Goal: Information Seeking & Learning: Learn about a topic

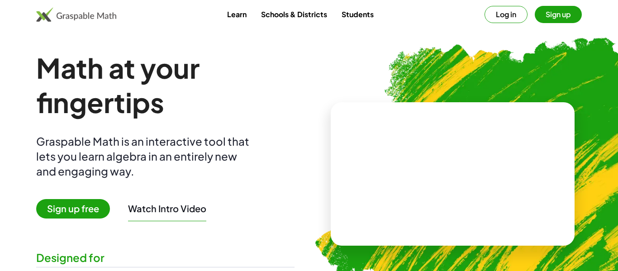
click at [96, 205] on span "Sign up free" at bounding box center [73, 208] width 74 height 19
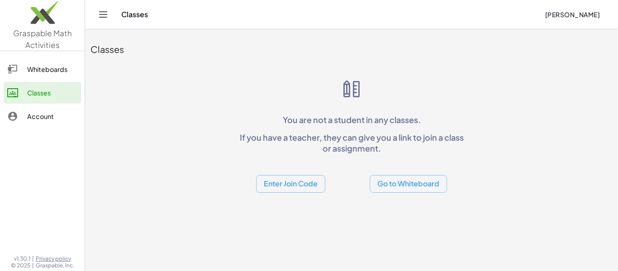
click at [316, 185] on button "Enter Join Code" at bounding box center [290, 184] width 69 height 18
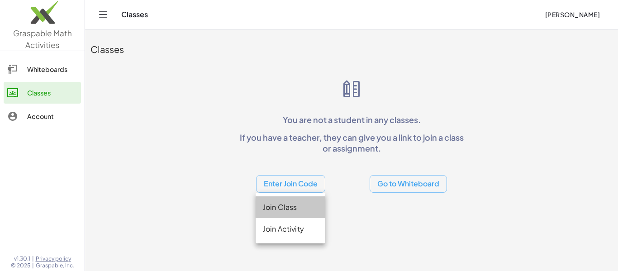
click at [300, 203] on div "Join Class" at bounding box center [290, 207] width 55 height 11
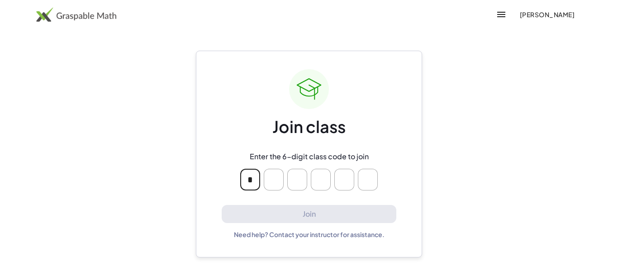
type input "*"
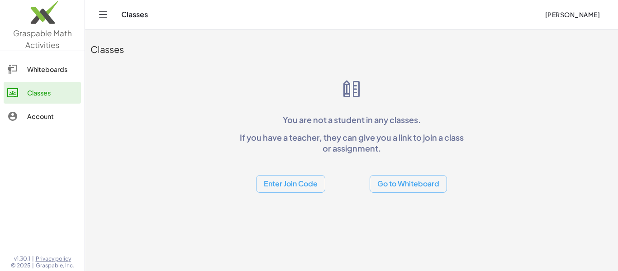
click at [302, 184] on button "Enter Join Code" at bounding box center [290, 184] width 69 height 18
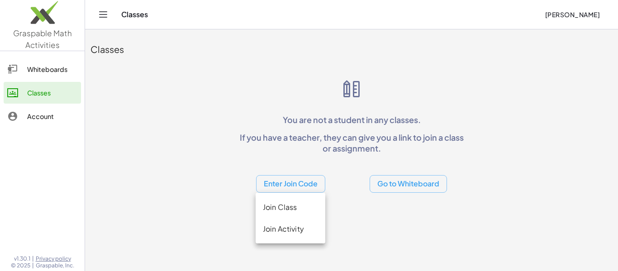
click at [294, 229] on div "Join Activity" at bounding box center [290, 229] width 55 height 11
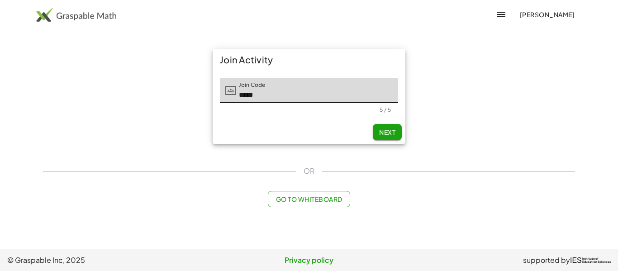
type input "*****"
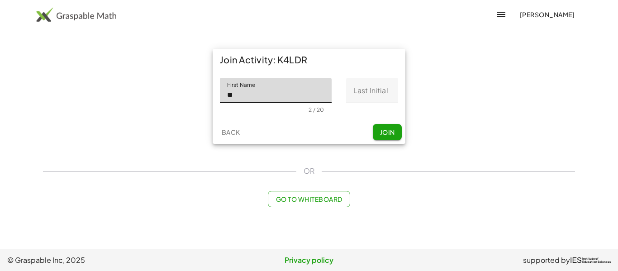
type input "*"
type input "****"
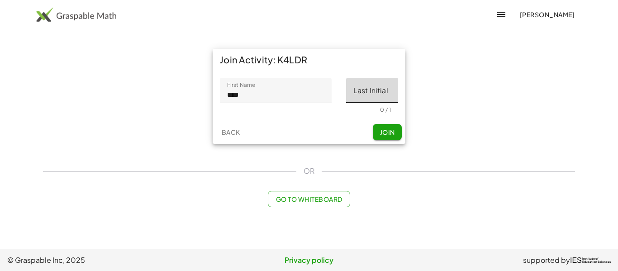
click at [374, 94] on input "Last Initial" at bounding box center [372, 90] width 52 height 25
type input "*"
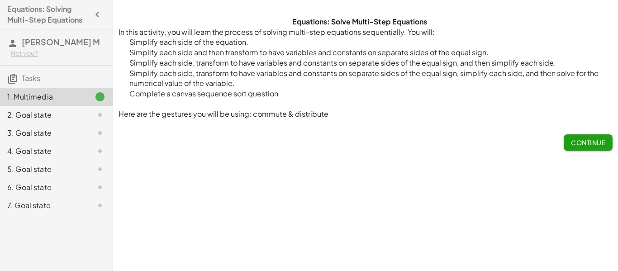
click at [487, 167] on div "Equations: Solve Multi-Step Equations In this activity, you will learn the proc…" at bounding box center [365, 135] width 505 height 271
click at [569, 141] on button "Continue" at bounding box center [588, 142] width 49 height 16
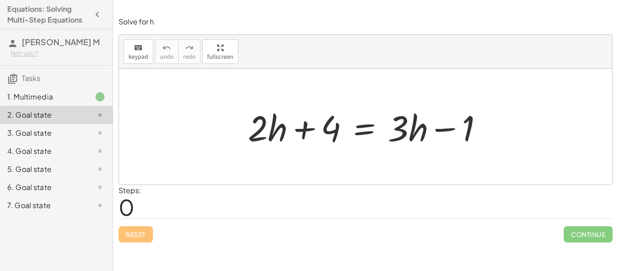
click at [134, 210] on span "0" at bounding box center [127, 207] width 16 height 28
drag, startPoint x: 132, startPoint y: 204, endPoint x: 125, endPoint y: 205, distance: 6.4
click at [125, 205] on span "0" at bounding box center [127, 207] width 16 height 28
click at [153, 176] on div at bounding box center [365, 127] width 493 height 116
click at [140, 54] on span "keypad" at bounding box center [139, 57] width 20 height 6
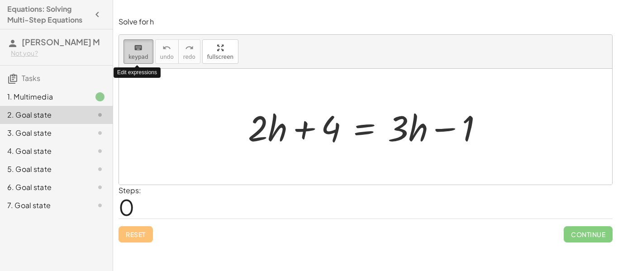
click at [140, 54] on span "keypad" at bounding box center [139, 57] width 20 height 6
click at [138, 52] on icon "keyboard" at bounding box center [138, 48] width 9 height 11
click at [237, 214] on div "Steps: 0" at bounding box center [366, 201] width 494 height 33
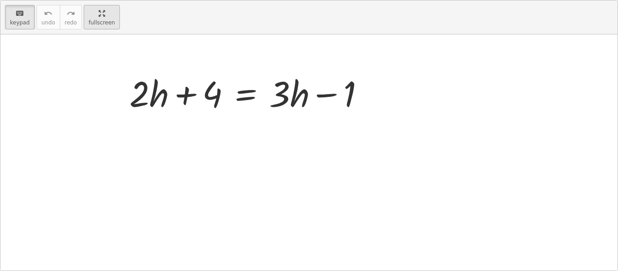
click at [233, 108] on div "keyboard keypad undo undo redo redo fullscreen + · 2 · h + 4 = + · 3 · h − 1 ×" at bounding box center [308, 135] width 617 height 270
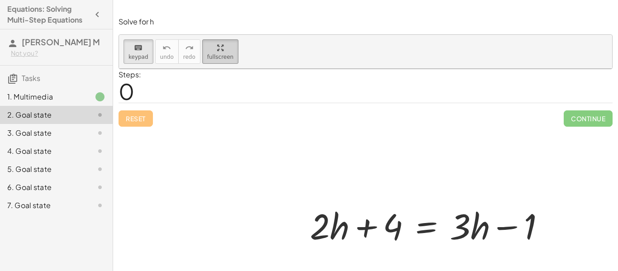
click at [105, 0] on html "Equations: Solving Multi-Step Equations [PERSON_NAME] M Not you? Tasks 1. Multi…" at bounding box center [309, 135] width 618 height 271
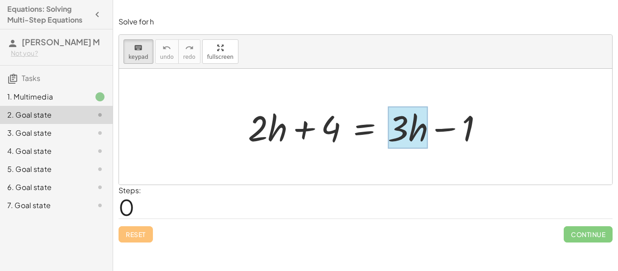
click at [422, 140] on div at bounding box center [408, 128] width 40 height 42
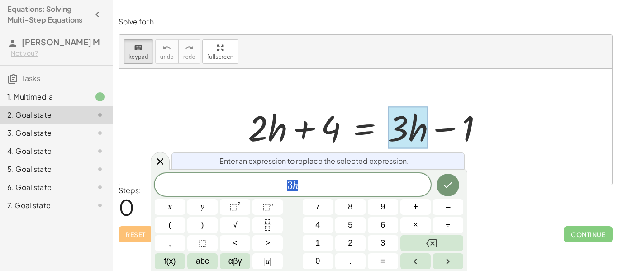
scroll to position [0, 0]
click at [526, 140] on div at bounding box center [365, 127] width 493 height 116
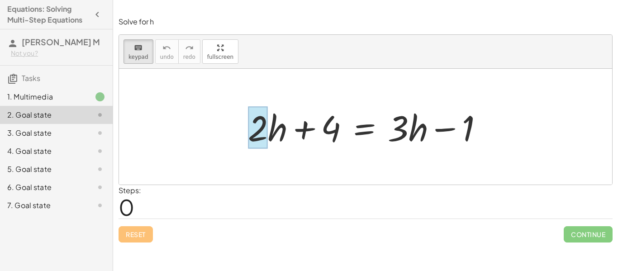
click at [260, 143] on div at bounding box center [258, 128] width 20 height 42
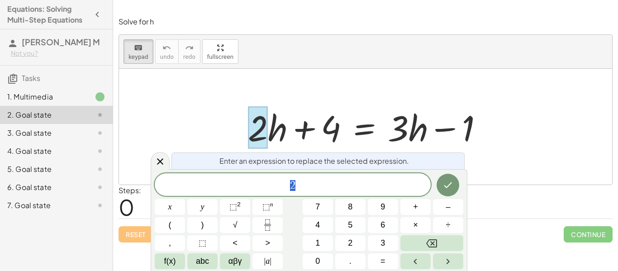
click at [275, 140] on div at bounding box center [369, 127] width 251 height 47
click at [464, 117] on div at bounding box center [369, 127] width 251 height 47
click at [452, 92] on div at bounding box center [365, 127] width 493 height 116
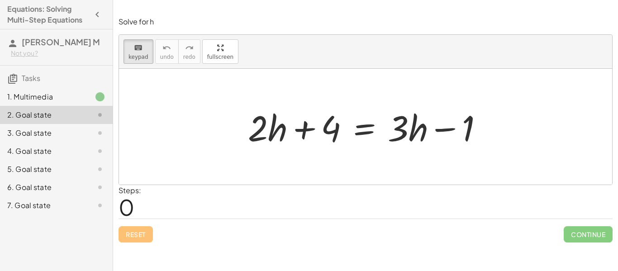
click at [98, 135] on icon at bounding box center [100, 133] width 11 height 11
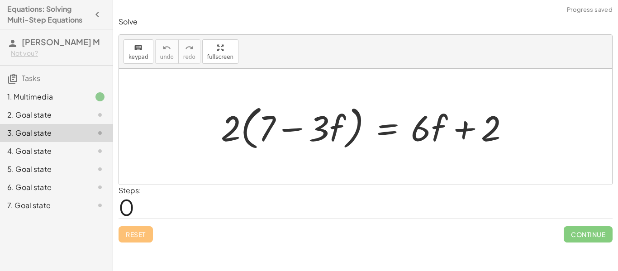
click at [86, 142] on div "2. Goal state" at bounding box center [56, 151] width 113 height 18
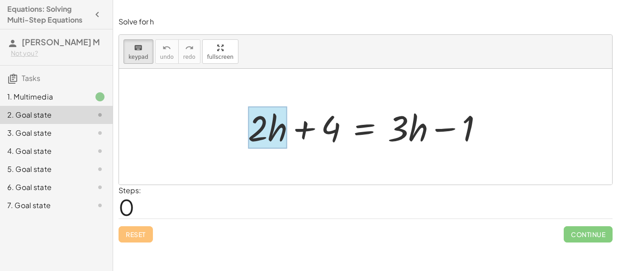
click at [278, 142] on div at bounding box center [267, 128] width 39 height 42
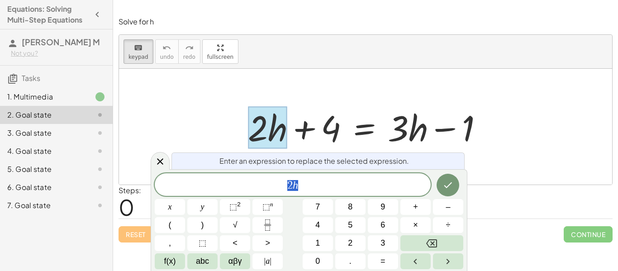
click at [316, 191] on span "2 h" at bounding box center [293, 185] width 276 height 13
click at [161, 162] on icon at bounding box center [160, 161] width 6 height 6
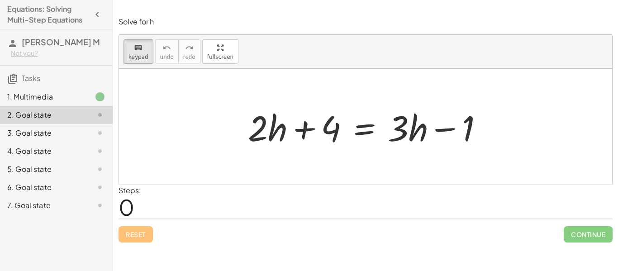
drag, startPoint x: 277, startPoint y: 125, endPoint x: 418, endPoint y: 159, distance: 144.8
click at [279, 129] on div at bounding box center [267, 128] width 39 height 42
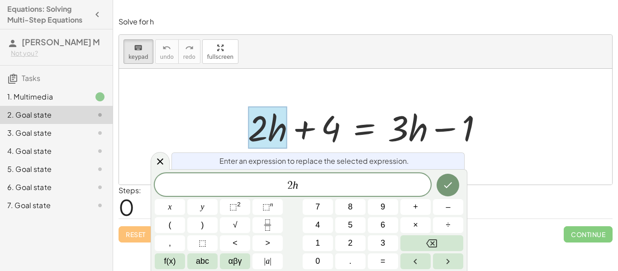
drag, startPoint x: 279, startPoint y: 129, endPoint x: 373, endPoint y: 143, distance: 95.1
click at [364, 128] on div "+ · 2 · h + 4 = + · 3 · h − 1" at bounding box center [364, 128] width 0 height 0
click at [162, 158] on icon at bounding box center [160, 161] width 11 height 11
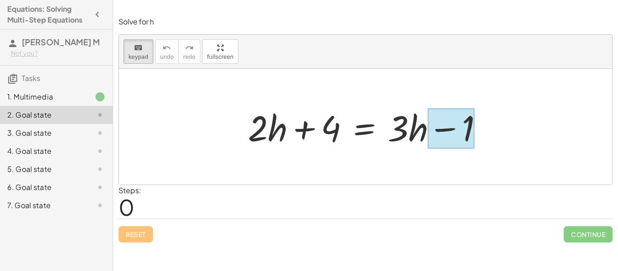
drag, startPoint x: 274, startPoint y: 126, endPoint x: 438, endPoint y: 138, distance: 164.3
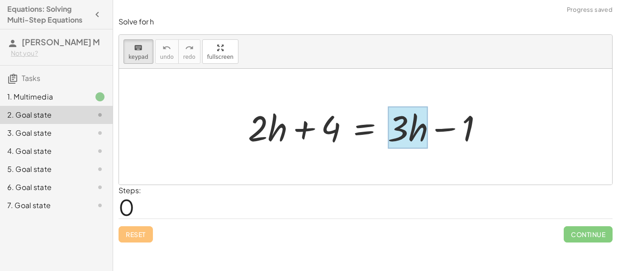
drag, startPoint x: 271, startPoint y: 112, endPoint x: 415, endPoint y: 127, distance: 144.7
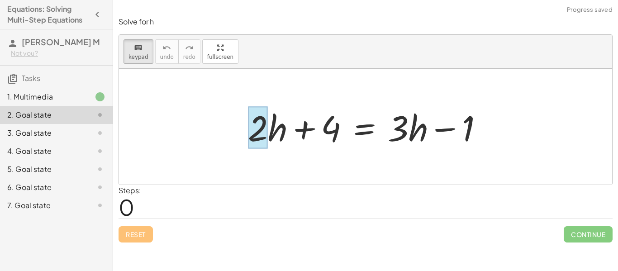
click at [263, 125] on div at bounding box center [258, 128] width 20 height 42
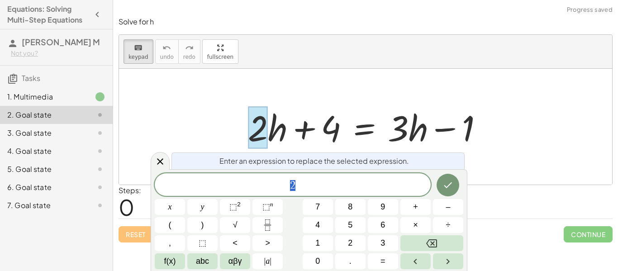
scroll to position [3, 0]
click at [263, 125] on div at bounding box center [258, 128] width 20 height 42
click at [274, 128] on div at bounding box center [369, 127] width 251 height 47
click at [164, 155] on div at bounding box center [160, 161] width 19 height 18
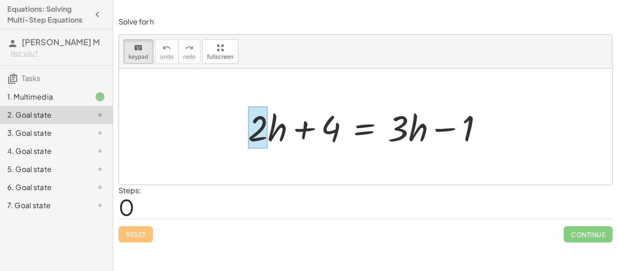
click at [260, 133] on div at bounding box center [258, 128] width 20 height 42
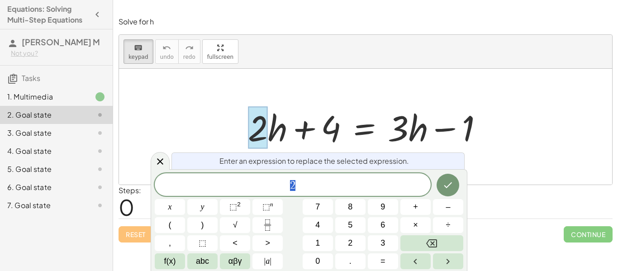
scroll to position [4, 0]
click at [276, 133] on div at bounding box center [369, 127] width 251 height 47
click at [283, 132] on div at bounding box center [369, 127] width 251 height 47
click at [337, 105] on div at bounding box center [369, 127] width 251 height 47
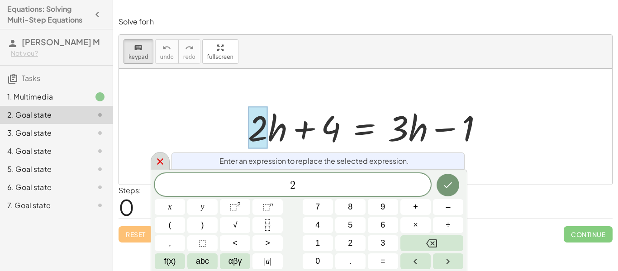
click at [161, 165] on icon at bounding box center [160, 161] width 11 height 11
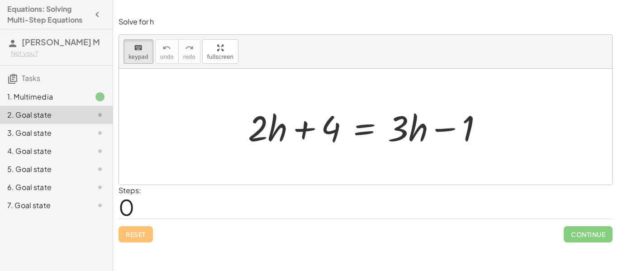
drag, startPoint x: 274, startPoint y: 126, endPoint x: 335, endPoint y: 161, distance: 70.0
drag, startPoint x: 261, startPoint y: 127, endPoint x: 262, endPoint y: 132, distance: 5.5
click at [262, 132] on div at bounding box center [258, 128] width 20 height 42
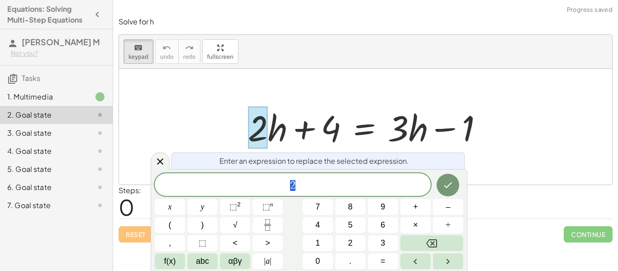
click at [262, 132] on div at bounding box center [258, 128] width 20 height 42
drag, startPoint x: 262, startPoint y: 132, endPoint x: 277, endPoint y: 135, distance: 16.2
click at [364, 128] on div "+ · 2 · h + 4 = + · 3 · h − 1" at bounding box center [364, 128] width 0 height 0
click at [277, 135] on div at bounding box center [369, 127] width 251 height 47
click at [279, 134] on div at bounding box center [369, 127] width 251 height 47
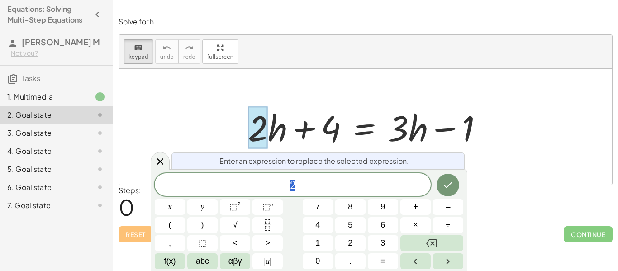
click at [288, 98] on div at bounding box center [365, 127] width 493 height 116
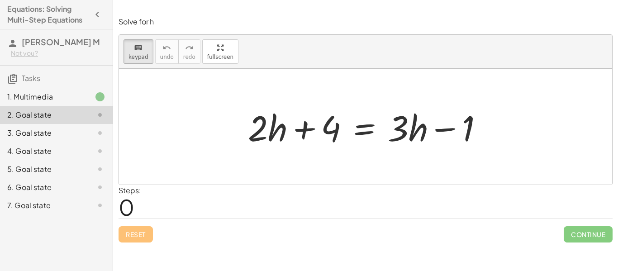
drag, startPoint x: 253, startPoint y: 116, endPoint x: 236, endPoint y: 112, distance: 16.9
drag, startPoint x: 271, startPoint y: 131, endPoint x: 281, endPoint y: 141, distance: 14.4
click at [281, 141] on div at bounding box center [267, 128] width 39 height 42
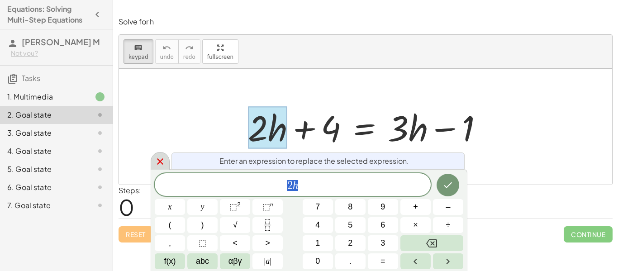
click at [163, 162] on icon at bounding box center [160, 161] width 11 height 11
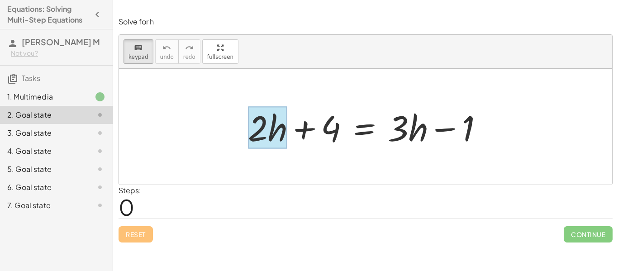
drag, startPoint x: 246, startPoint y: 108, endPoint x: 273, endPoint y: 129, distance: 34.2
click at [364, 128] on div "+ · 2 · h + 4 = + · 3 · h − 1" at bounding box center [364, 128] width 0 height 0
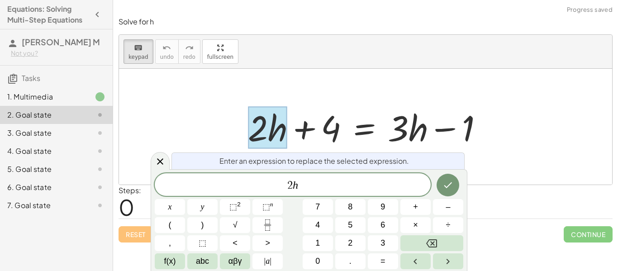
drag, startPoint x: 273, startPoint y: 129, endPoint x: 330, endPoint y: 149, distance: 59.7
click at [364, 128] on div "+ · 2 · h + 4 = + · 3 · h − 1" at bounding box center [364, 128] width 0 height 0
click at [158, 165] on icon at bounding box center [160, 161] width 11 height 11
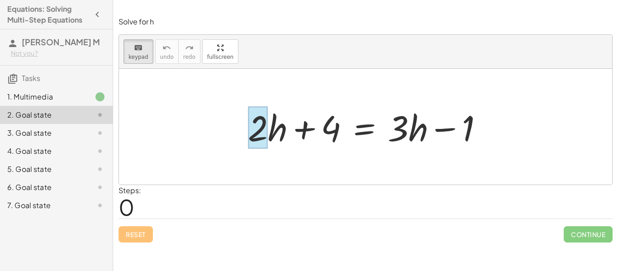
click at [253, 134] on div at bounding box center [258, 128] width 20 height 42
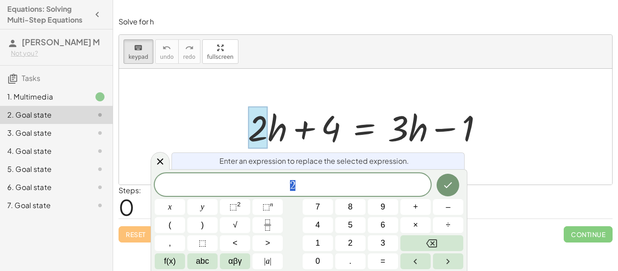
click at [277, 128] on div at bounding box center [369, 127] width 251 height 47
click at [274, 125] on div at bounding box center [369, 127] width 251 height 47
click at [163, 155] on div at bounding box center [160, 161] width 19 height 18
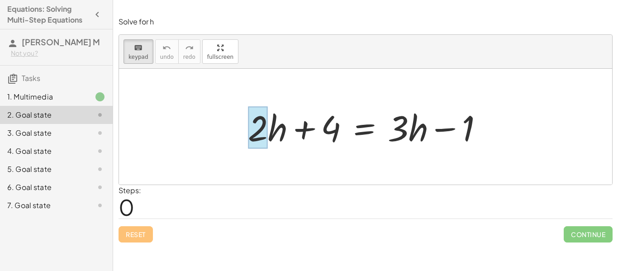
click at [252, 131] on div at bounding box center [258, 128] width 20 height 42
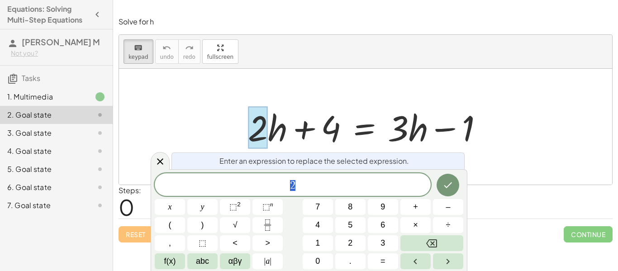
scroll to position [5, 0]
click at [163, 159] on icon at bounding box center [160, 161] width 11 height 11
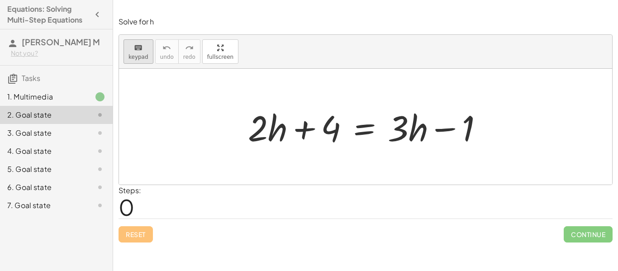
click at [134, 48] on icon "keyboard" at bounding box center [138, 48] width 9 height 11
drag, startPoint x: 252, startPoint y: 114, endPoint x: 277, endPoint y: 140, distance: 35.9
click at [277, 140] on div at bounding box center [369, 127] width 251 height 47
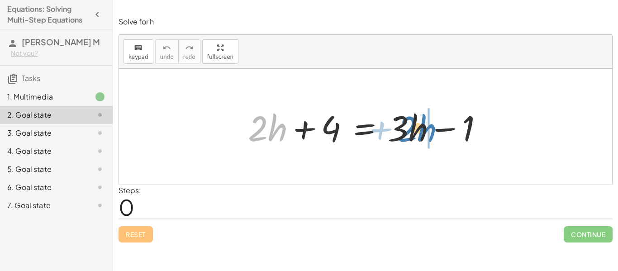
drag, startPoint x: 271, startPoint y: 129, endPoint x: 422, endPoint y: 130, distance: 151.2
click at [422, 130] on div at bounding box center [369, 127] width 251 height 47
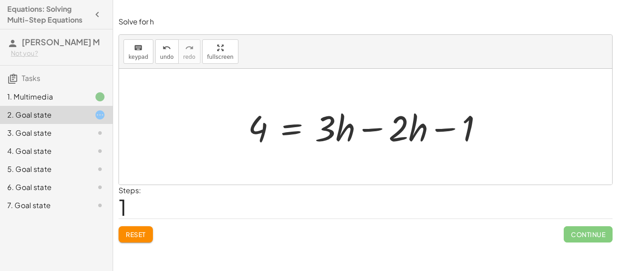
click at [376, 129] on div at bounding box center [369, 127] width 251 height 47
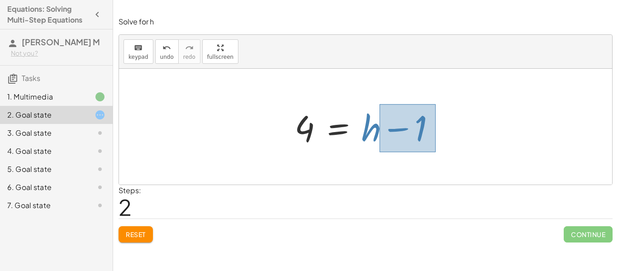
drag, startPoint x: 380, startPoint y: 104, endPoint x: 436, endPoint y: 152, distance: 73.8
click at [436, 152] on div "+ · 2 · h + 4 = + · 3 · h − 1 4 = + · 3 · h − · 2 · h − 1 4 = + · 1 · h − 1 4 =…" at bounding box center [365, 127] width 493 height 116
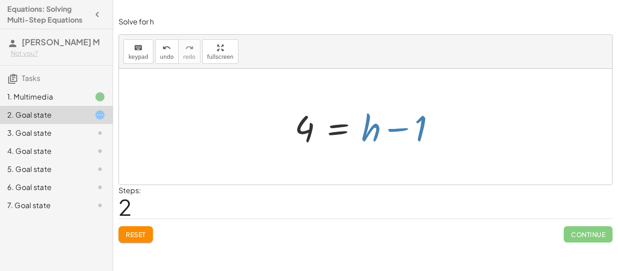
click at [440, 137] on div at bounding box center [369, 127] width 158 height 47
drag, startPoint x: 383, startPoint y: 97, endPoint x: 389, endPoint y: 100, distance: 7.3
click at [389, 100] on div at bounding box center [365, 127] width 493 height 116
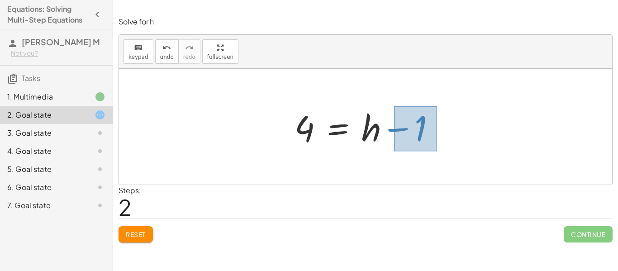
drag, startPoint x: 394, startPoint y: 106, endPoint x: 437, endPoint y: 151, distance: 62.1
click at [437, 151] on div "+ · 2 · h + 4 = + · 3 · h − 1 4 = + · 3 · h − · 2 · h − 1 4 = + · 1 · h − 1 4 =…" at bounding box center [365, 126] width 169 height 51
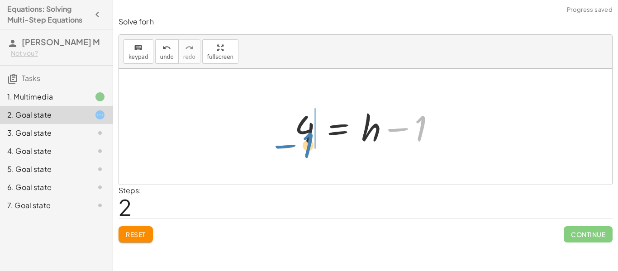
drag, startPoint x: 424, startPoint y: 131, endPoint x: 311, endPoint y: 148, distance: 114.0
click at [311, 148] on div at bounding box center [369, 127] width 158 height 47
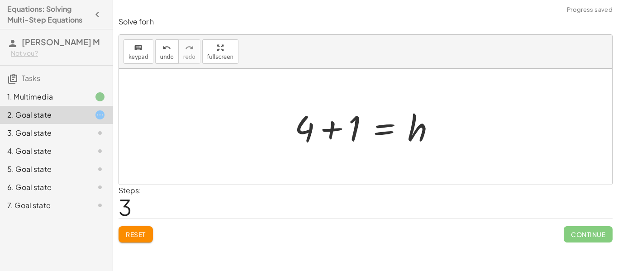
click at [332, 132] on div at bounding box center [369, 127] width 158 height 47
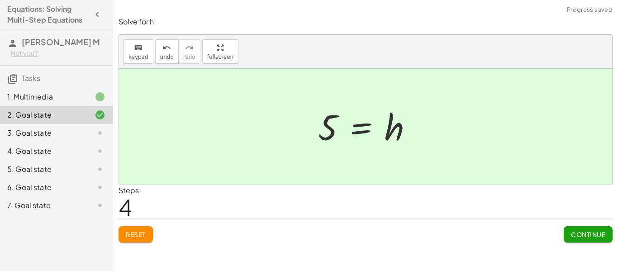
click at [597, 231] on span "Continue" at bounding box center [588, 234] width 34 height 8
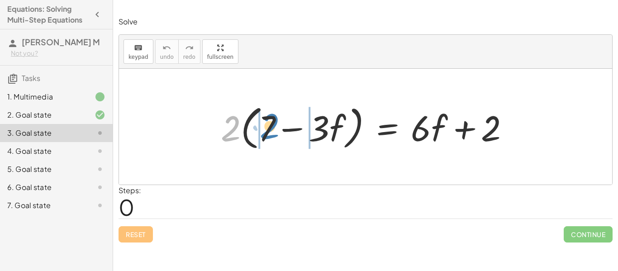
drag, startPoint x: 231, startPoint y: 126, endPoint x: 270, endPoint y: 124, distance: 38.5
click at [270, 124] on div at bounding box center [368, 127] width 305 height 52
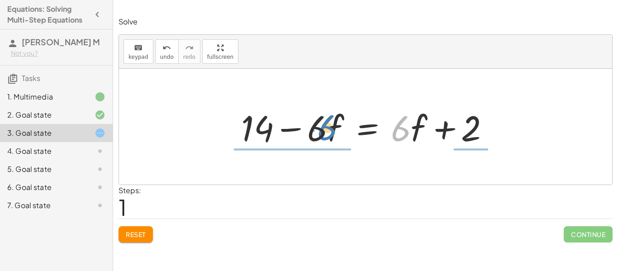
drag, startPoint x: 402, startPoint y: 132, endPoint x: 330, endPoint y: 133, distance: 72.0
click at [330, 133] on div at bounding box center [369, 127] width 265 height 47
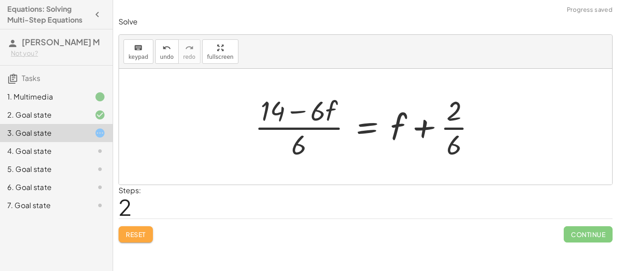
click at [139, 233] on span "Reset" at bounding box center [136, 234] width 20 height 8
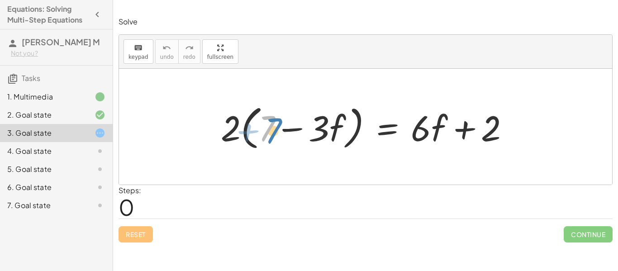
drag, startPoint x: 268, startPoint y: 125, endPoint x: 274, endPoint y: 125, distance: 6.4
click at [274, 125] on div at bounding box center [368, 127] width 305 height 52
drag, startPoint x: 234, startPoint y: 127, endPoint x: 272, endPoint y: 128, distance: 38.0
click at [272, 128] on div at bounding box center [368, 127] width 305 height 52
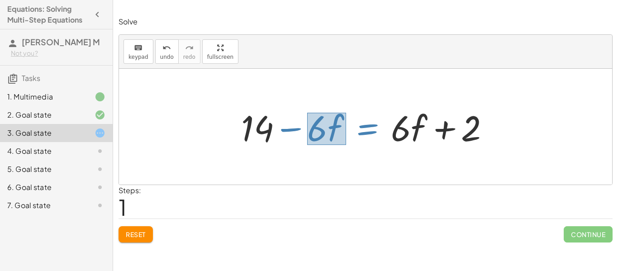
drag, startPoint x: 307, startPoint y: 113, endPoint x: 345, endPoint y: 144, distance: 49.1
click at [345, 144] on div at bounding box center [369, 127] width 265 height 47
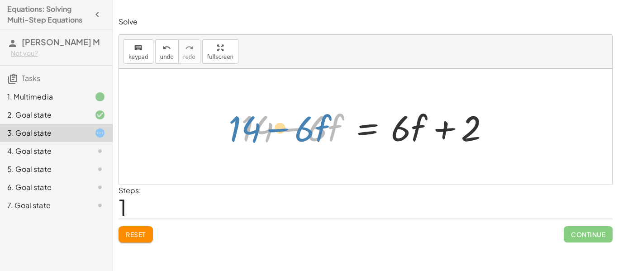
drag, startPoint x: 331, startPoint y: 127, endPoint x: 318, endPoint y: 123, distance: 13.2
click at [318, 123] on div at bounding box center [369, 127] width 265 height 47
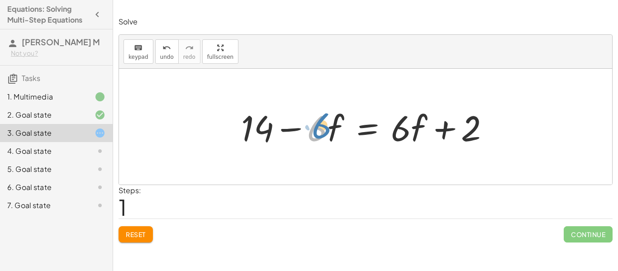
drag, startPoint x: 311, startPoint y: 114, endPoint x: 315, endPoint y: 112, distance: 4.7
click at [315, 112] on div at bounding box center [369, 127] width 265 height 47
drag, startPoint x: 309, startPoint y: 105, endPoint x: 347, endPoint y: 146, distance: 55.4
click at [347, 146] on div at bounding box center [369, 127] width 265 height 47
click at [330, 130] on div at bounding box center [369, 127] width 265 height 47
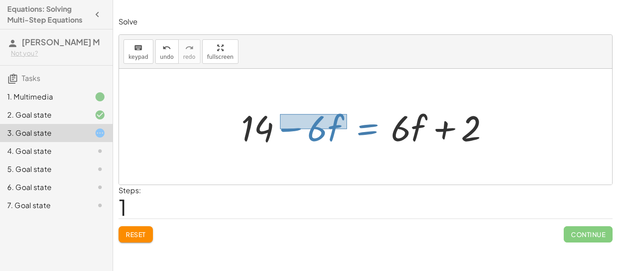
drag, startPoint x: 280, startPoint y: 129, endPoint x: 348, endPoint y: 113, distance: 69.4
click at [348, 113] on div at bounding box center [369, 127] width 265 height 47
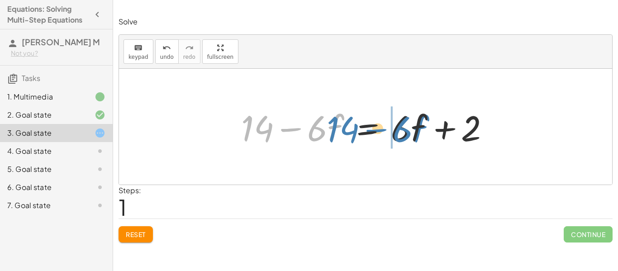
drag, startPoint x: 324, startPoint y: 129, endPoint x: 409, endPoint y: 128, distance: 85.6
click at [409, 128] on div at bounding box center [369, 127] width 265 height 47
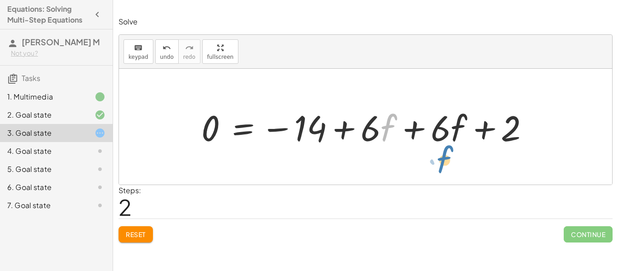
drag, startPoint x: 383, startPoint y: 121, endPoint x: 436, endPoint y: 153, distance: 61.3
click at [436, 153] on div "· 2 · ( + 7 − · 3 · f ) = + · 6 · f + 2 + · 2 · 7 − · 2 · 3 · f = + · 6 · f + 2…" at bounding box center [365, 127] width 493 height 116
click at [413, 128] on div at bounding box center [369, 127] width 344 height 47
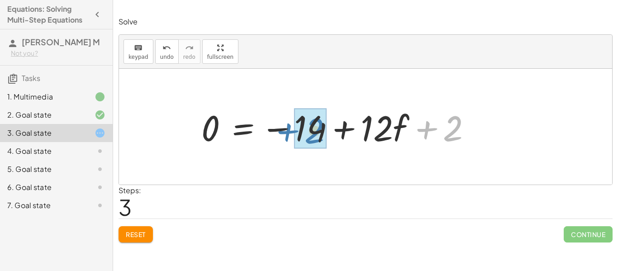
drag, startPoint x: 450, startPoint y: 137, endPoint x: 312, endPoint y: 140, distance: 138.1
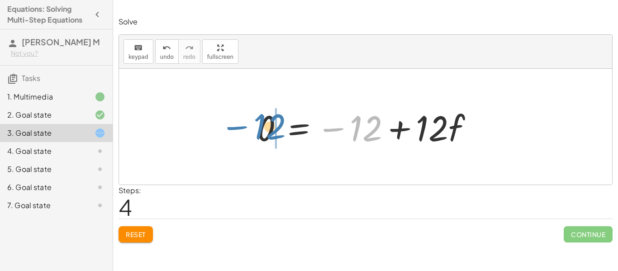
drag, startPoint x: 371, startPoint y: 120, endPoint x: 275, endPoint y: 120, distance: 96.0
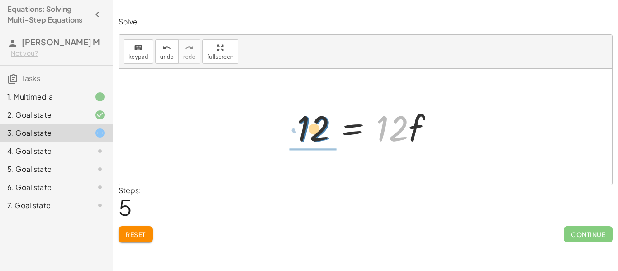
drag, startPoint x: 399, startPoint y: 133, endPoint x: 324, endPoint y: 134, distance: 75.1
click at [324, 134] on div at bounding box center [368, 127] width 153 height 47
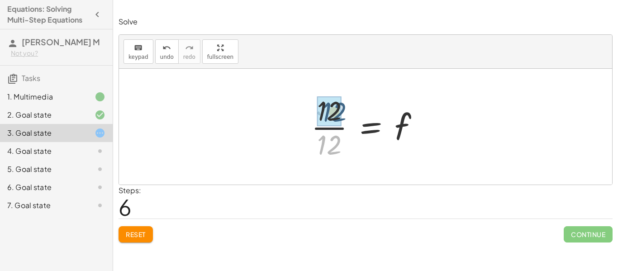
drag, startPoint x: 330, startPoint y: 139, endPoint x: 333, endPoint y: 108, distance: 31.4
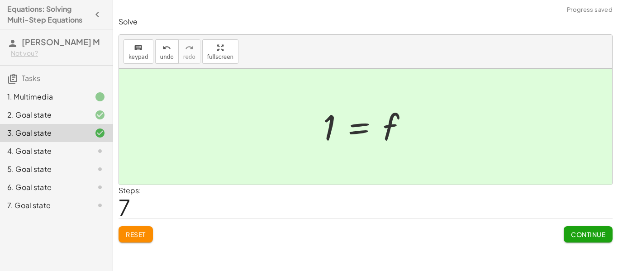
click at [589, 236] on span "Continue" at bounding box center [588, 234] width 34 height 8
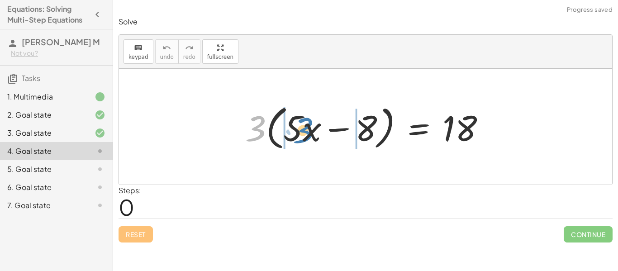
drag, startPoint x: 255, startPoint y: 128, endPoint x: 301, endPoint y: 130, distance: 45.8
click at [301, 130] on div at bounding box center [369, 127] width 256 height 52
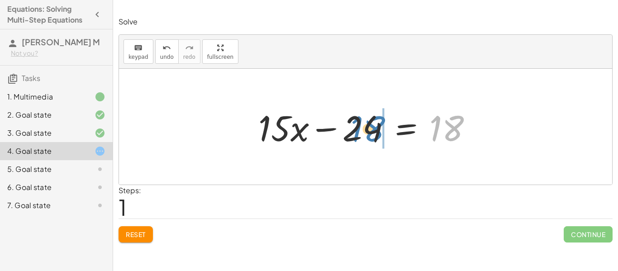
drag, startPoint x: 440, startPoint y: 132, endPoint x: 360, endPoint y: 132, distance: 79.2
click at [360, 132] on div at bounding box center [369, 127] width 230 height 47
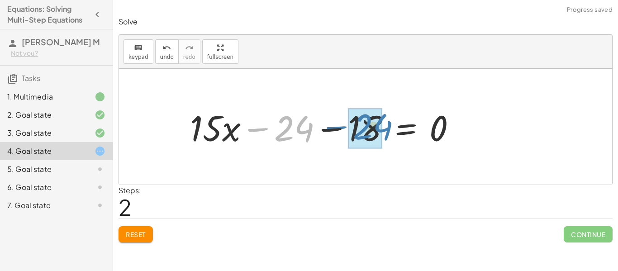
drag, startPoint x: 297, startPoint y: 130, endPoint x: 375, endPoint y: 129, distance: 77.9
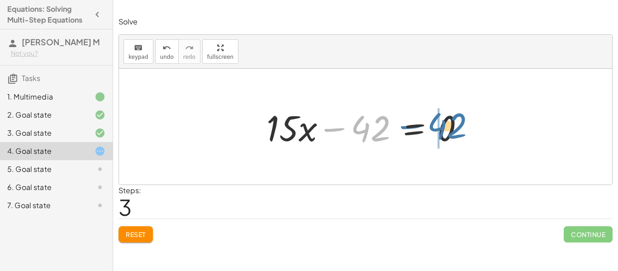
drag, startPoint x: 368, startPoint y: 126, endPoint x: 440, endPoint y: 123, distance: 72.0
click at [440, 123] on div at bounding box center [369, 127] width 214 height 47
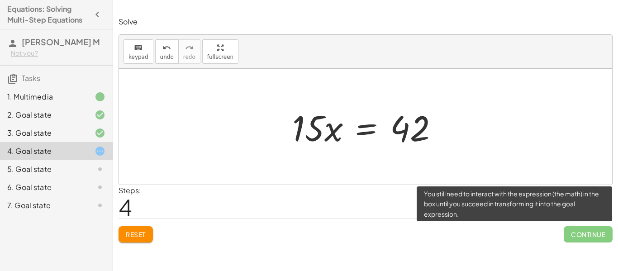
click at [577, 235] on span "Continue" at bounding box center [588, 234] width 49 height 16
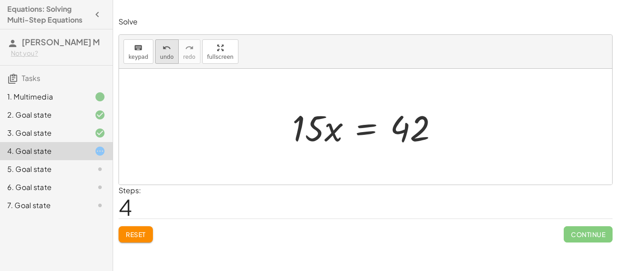
click at [167, 49] on icon "undo" at bounding box center [167, 48] width 9 height 11
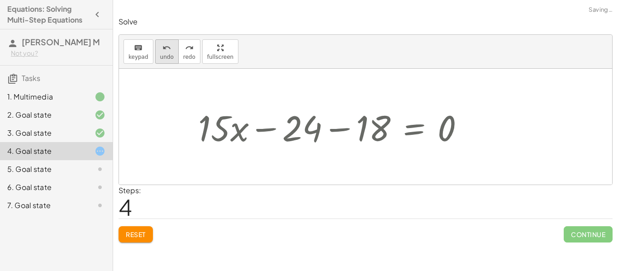
click at [167, 49] on icon "undo" at bounding box center [167, 48] width 9 height 11
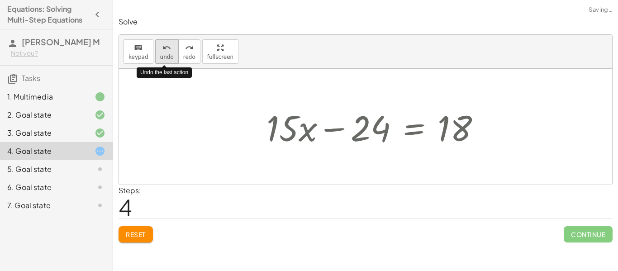
click at [167, 49] on icon "undo" at bounding box center [167, 48] width 9 height 11
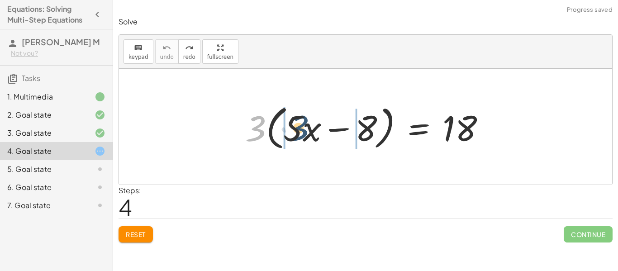
drag, startPoint x: 256, startPoint y: 134, endPoint x: 301, endPoint y: 133, distance: 44.4
click at [301, 133] on div at bounding box center [369, 127] width 256 height 52
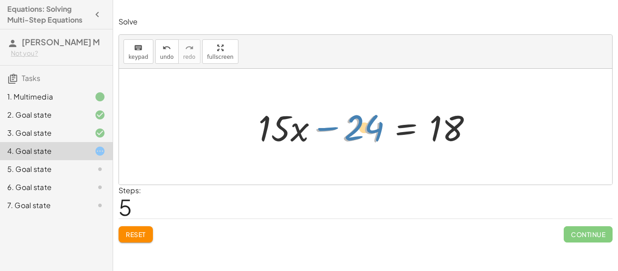
click at [363, 134] on div at bounding box center [369, 127] width 230 height 47
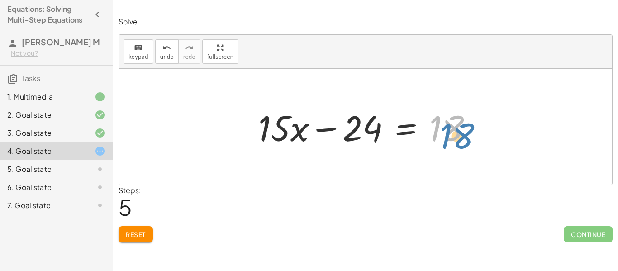
drag, startPoint x: 458, startPoint y: 129, endPoint x: 463, endPoint y: 135, distance: 7.4
click at [463, 135] on div at bounding box center [369, 127] width 230 height 47
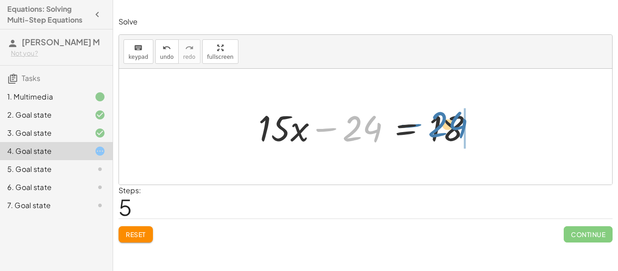
drag, startPoint x: 370, startPoint y: 134, endPoint x: 454, endPoint y: 125, distance: 84.7
click at [454, 125] on div at bounding box center [369, 127] width 230 height 47
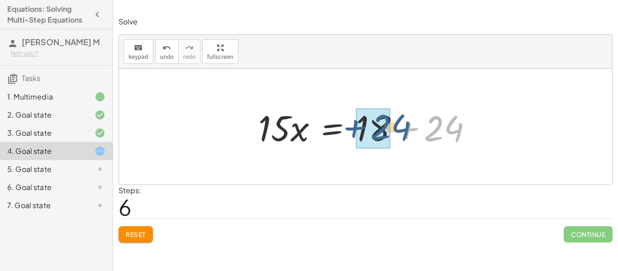
drag, startPoint x: 454, startPoint y: 125, endPoint x: 400, endPoint y: 124, distance: 54.3
click at [400, 124] on div at bounding box center [369, 127] width 230 height 47
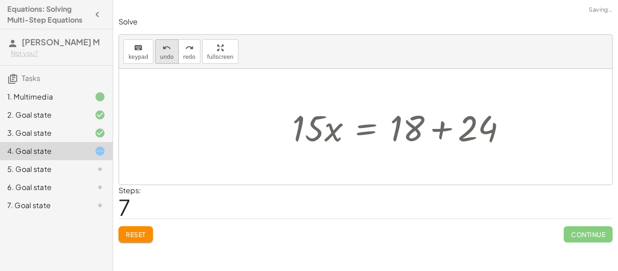
click at [167, 46] on icon "undo" at bounding box center [167, 48] width 9 height 11
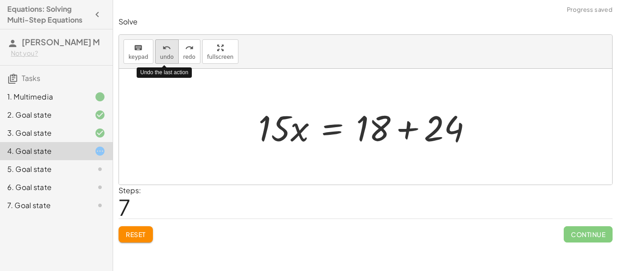
click at [167, 46] on icon "undo" at bounding box center [167, 48] width 9 height 11
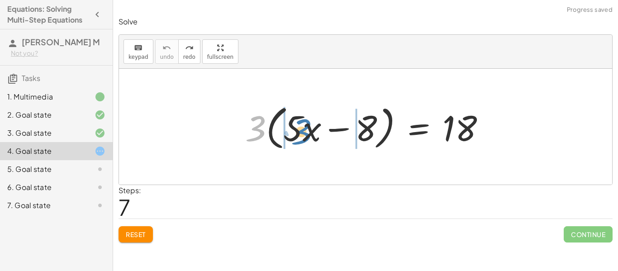
drag, startPoint x: 253, startPoint y: 132, endPoint x: 299, endPoint y: 135, distance: 46.3
click at [299, 135] on div at bounding box center [369, 127] width 256 height 52
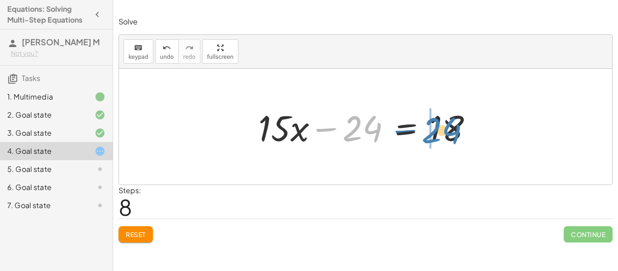
drag, startPoint x: 327, startPoint y: 129, endPoint x: 405, endPoint y: 132, distance: 77.9
click at [405, 132] on div at bounding box center [369, 127] width 230 height 47
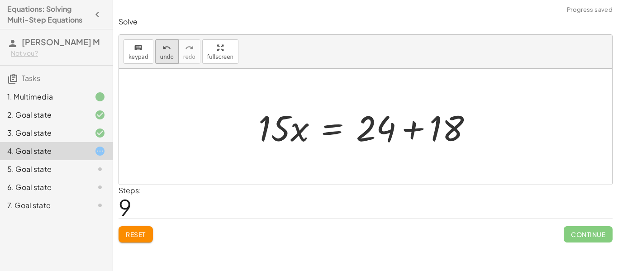
click at [165, 57] on span "undo" at bounding box center [167, 57] width 14 height 6
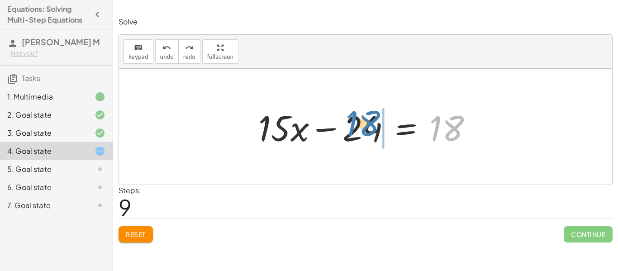
drag, startPoint x: 452, startPoint y: 137, endPoint x: 360, endPoint y: 134, distance: 92.4
click at [360, 134] on div at bounding box center [369, 127] width 230 height 47
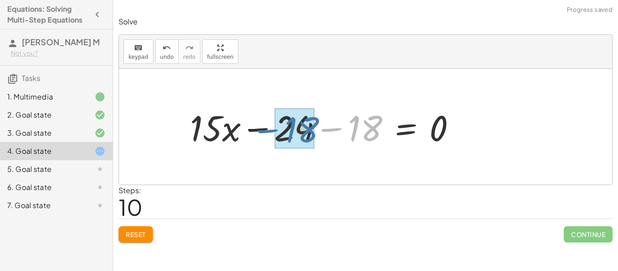
drag, startPoint x: 363, startPoint y: 134, endPoint x: 302, endPoint y: 136, distance: 61.6
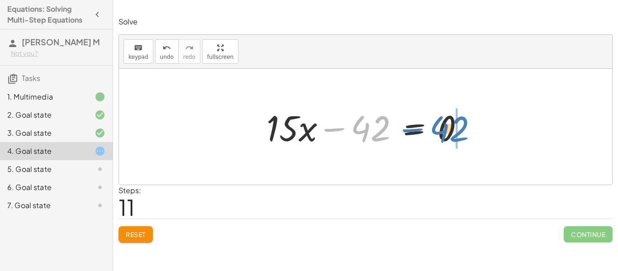
drag, startPoint x: 355, startPoint y: 130, endPoint x: 434, endPoint y: 131, distance: 78.3
click at [434, 131] on div at bounding box center [369, 127] width 214 height 47
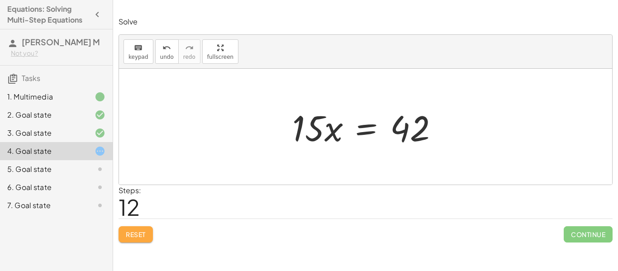
click at [146, 236] on span "Reset" at bounding box center [136, 234] width 20 height 8
click at [146, 236] on div "Reset Continue" at bounding box center [366, 231] width 494 height 24
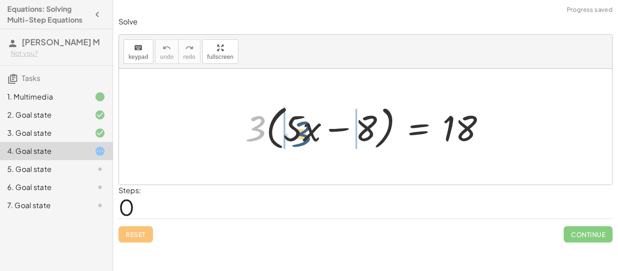
drag, startPoint x: 256, startPoint y: 130, endPoint x: 301, endPoint y: 135, distance: 46.0
click at [301, 135] on div at bounding box center [369, 127] width 256 height 52
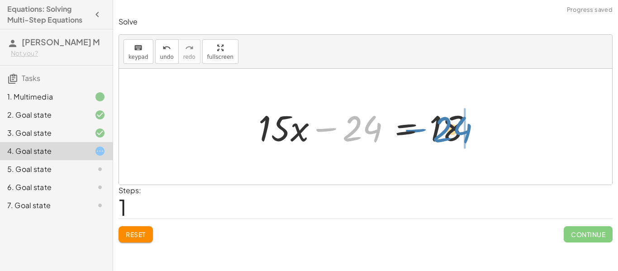
drag, startPoint x: 361, startPoint y: 124, endPoint x: 449, endPoint y: 123, distance: 88.3
click at [449, 123] on div at bounding box center [369, 127] width 230 height 47
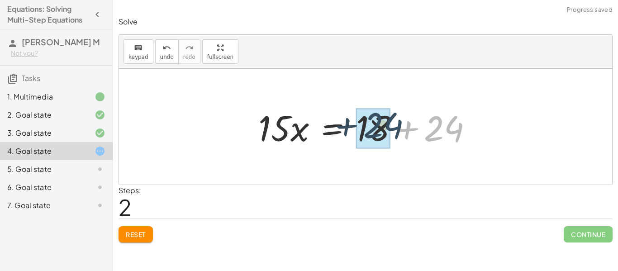
drag, startPoint x: 460, startPoint y: 131, endPoint x: 399, endPoint y: 129, distance: 61.6
click at [399, 129] on div at bounding box center [369, 127] width 230 height 47
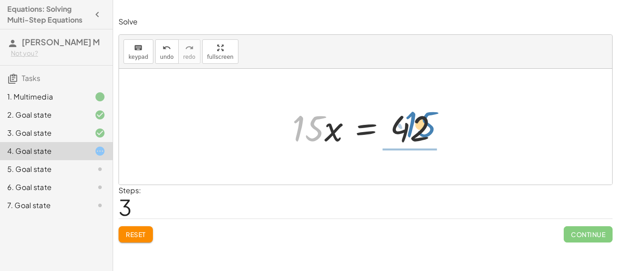
drag, startPoint x: 304, startPoint y: 132, endPoint x: 417, endPoint y: 128, distance: 113.2
click at [417, 128] on div at bounding box center [369, 127] width 163 height 47
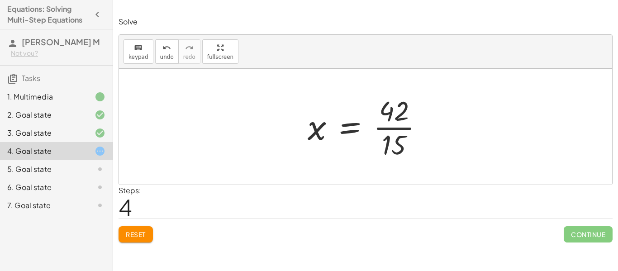
click at [396, 129] on div at bounding box center [369, 127] width 132 height 70
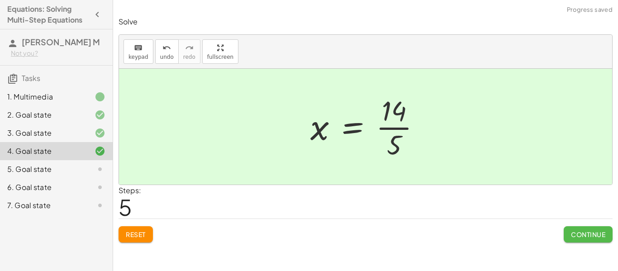
click at [588, 236] on span "Continue" at bounding box center [588, 234] width 34 height 8
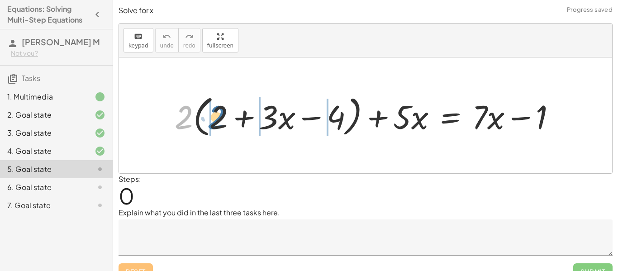
drag, startPoint x: 186, startPoint y: 120, endPoint x: 218, endPoint y: 120, distance: 32.1
click at [218, 120] on div at bounding box center [369, 115] width 398 height 48
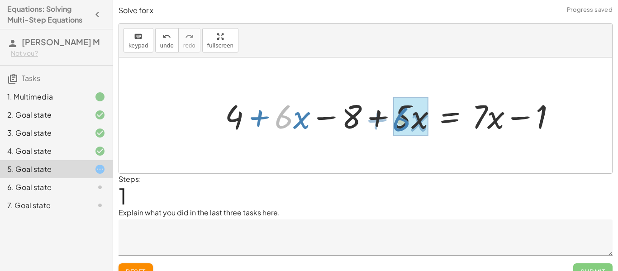
drag, startPoint x: 276, startPoint y: 124, endPoint x: 393, endPoint y: 126, distance: 117.7
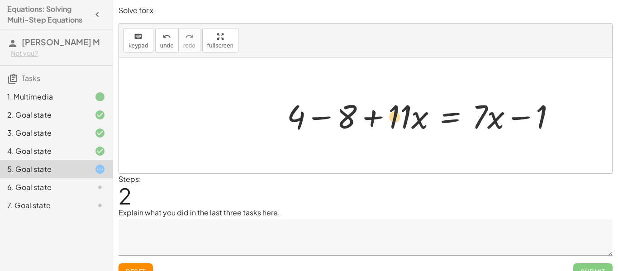
click at [394, 122] on div at bounding box center [425, 115] width 286 height 43
click at [413, 120] on div at bounding box center [425, 115] width 286 height 43
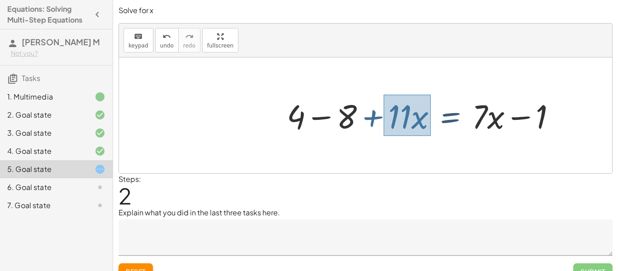
drag, startPoint x: 384, startPoint y: 95, endPoint x: 430, endPoint y: 136, distance: 61.9
click at [430, 136] on div at bounding box center [425, 115] width 286 height 43
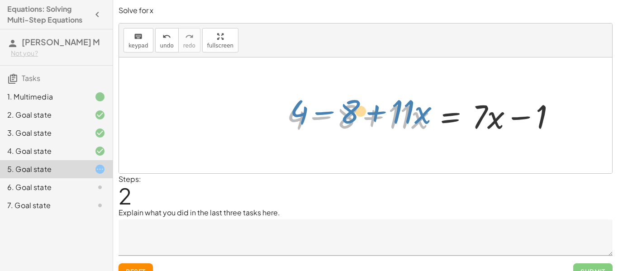
drag, startPoint x: 406, startPoint y: 120, endPoint x: 408, endPoint y: 115, distance: 5.3
click at [408, 115] on div at bounding box center [425, 115] width 286 height 43
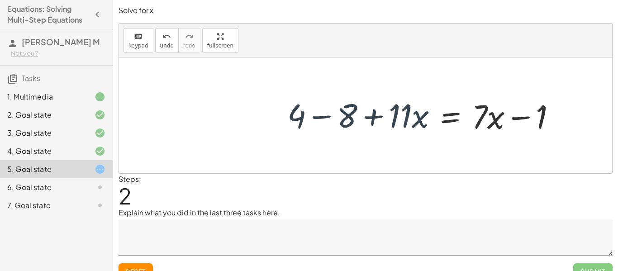
click at [347, 165] on div at bounding box center [365, 115] width 493 height 116
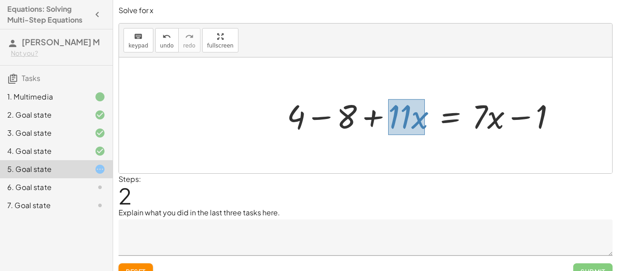
drag, startPoint x: 388, startPoint y: 99, endPoint x: 402, endPoint y: 185, distance: 86.6
click at [0, 0] on div "Solve for x keyboard keypad undo undo redo redo fullscreen + · 2 · ( + 2 + · 3 …" at bounding box center [0, 0] width 0 height 0
click at [397, 157] on div at bounding box center [365, 115] width 493 height 116
click at [398, 92] on div "+ · 2 · ( + 2 + · 3 · x − 4 ) + · 5 · x = + · 7 · x − 1 + · 2 · 2 + · 2 · 3 · x…" at bounding box center [421, 115] width 297 height 48
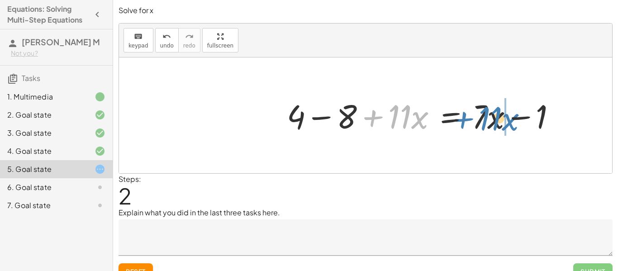
drag, startPoint x: 385, startPoint y: 105, endPoint x: 473, endPoint y: 107, distance: 87.8
click at [473, 107] on div at bounding box center [425, 115] width 286 height 43
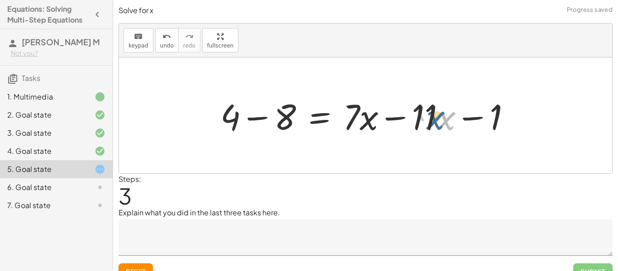
click at [439, 121] on div at bounding box center [369, 115] width 306 height 47
drag, startPoint x: 402, startPoint y: 100, endPoint x: 391, endPoint y: 103, distance: 11.0
click at [391, 103] on div at bounding box center [369, 115] width 306 height 47
click at [393, 118] on div at bounding box center [369, 115] width 306 height 47
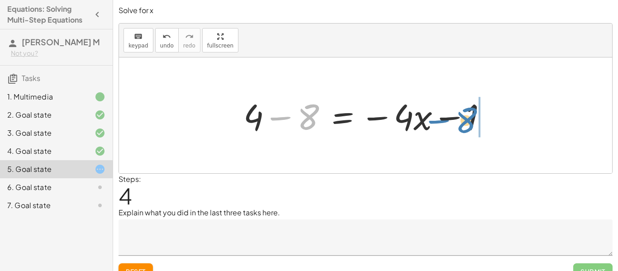
drag, startPoint x: 305, startPoint y: 121, endPoint x: 463, endPoint y: 123, distance: 158.0
click at [463, 123] on div at bounding box center [369, 115] width 260 height 47
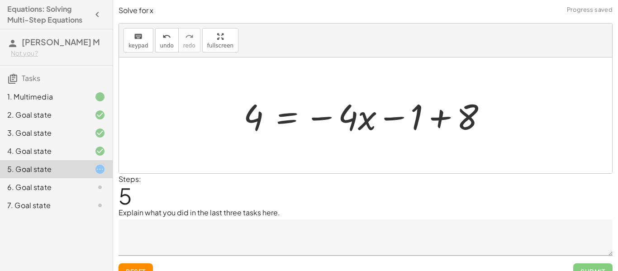
click at [443, 120] on div at bounding box center [369, 115] width 260 height 47
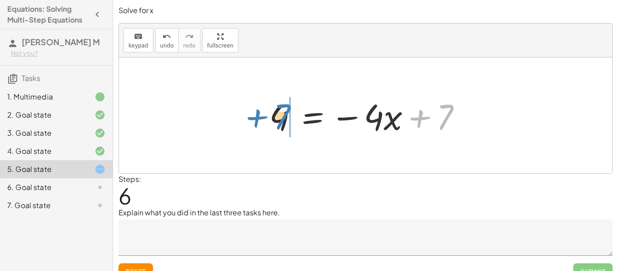
drag, startPoint x: 445, startPoint y: 123, endPoint x: 284, endPoint y: 123, distance: 161.6
click at [284, 123] on div at bounding box center [369, 115] width 209 height 47
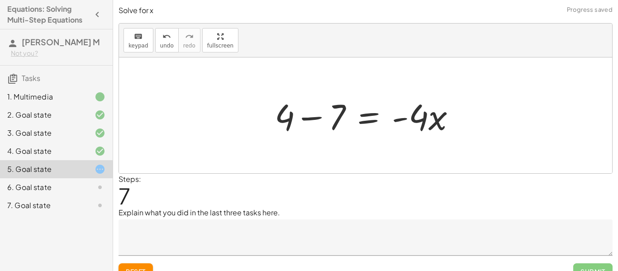
click at [306, 119] on div at bounding box center [368, 115] width 197 height 47
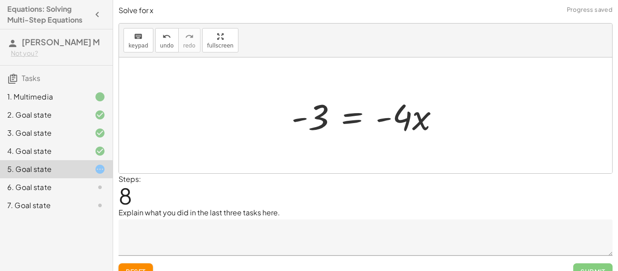
scroll to position [14, 0]
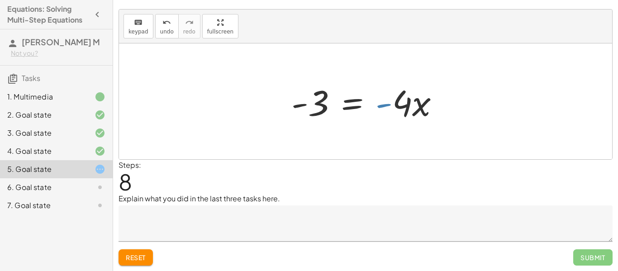
click at [392, 91] on div at bounding box center [369, 101] width 164 height 47
click at [464, 109] on div at bounding box center [365, 101] width 493 height 116
drag, startPoint x: 424, startPoint y: 110, endPoint x: 418, endPoint y: 112, distance: 6.2
click at [418, 112] on div at bounding box center [369, 101] width 164 height 47
drag, startPoint x: 384, startPoint y: 106, endPoint x: 395, endPoint y: 110, distance: 11.3
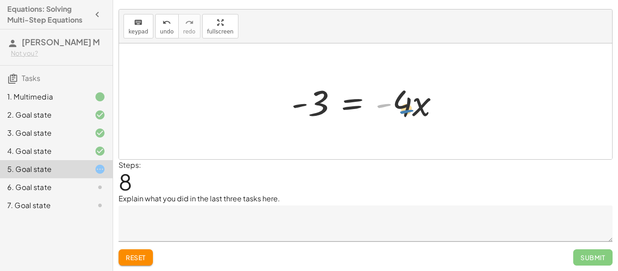
click at [395, 110] on div at bounding box center [369, 101] width 164 height 47
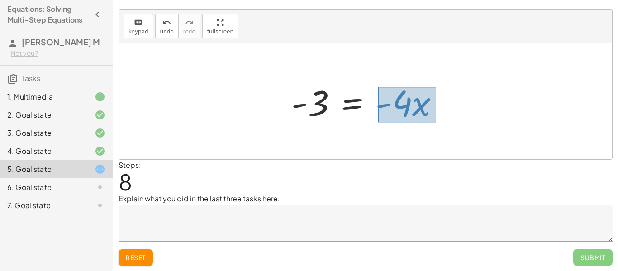
drag, startPoint x: 378, startPoint y: 87, endPoint x: 436, endPoint y: 122, distance: 67.5
click at [436, 122] on div at bounding box center [369, 101] width 164 height 47
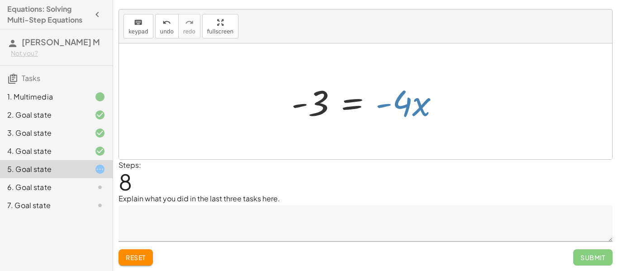
click at [416, 101] on div at bounding box center [369, 101] width 164 height 47
click at [406, 72] on div at bounding box center [365, 101] width 493 height 116
drag, startPoint x: 379, startPoint y: 85, endPoint x: 411, endPoint y: 120, distance: 47.4
click at [411, 120] on div at bounding box center [369, 101] width 164 height 47
drag, startPoint x: 406, startPoint y: 106, endPoint x: 323, endPoint y: 107, distance: 82.8
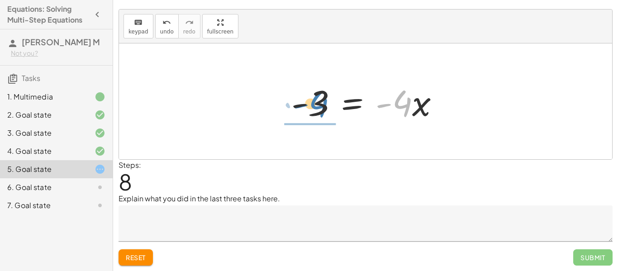
click at [323, 107] on div at bounding box center [369, 101] width 164 height 47
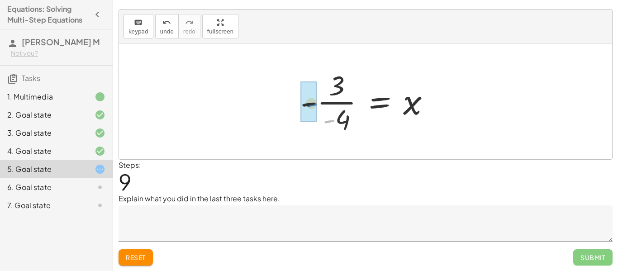
drag, startPoint x: 330, startPoint y: 122, endPoint x: 311, endPoint y: 106, distance: 24.4
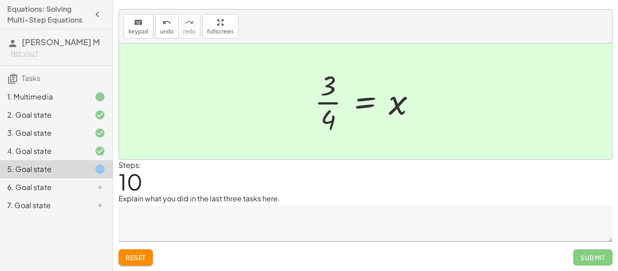
click at [274, 221] on textarea at bounding box center [366, 224] width 494 height 36
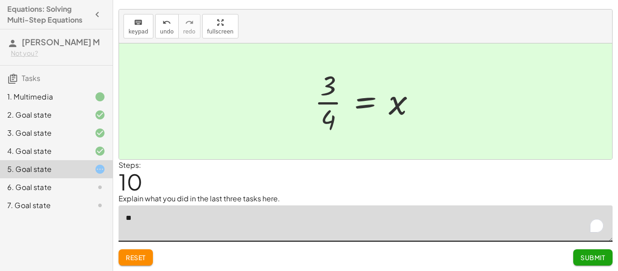
click at [274, 221] on textarea "**" at bounding box center [366, 224] width 494 height 36
type textarea "**********"
